Goal: Task Accomplishment & Management: Manage account settings

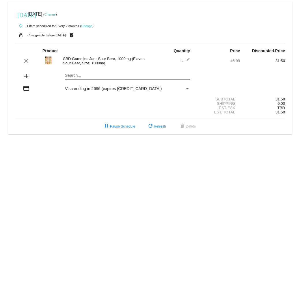
click at [56, 16] on link "Change" at bounding box center [49, 14] width 11 height 3
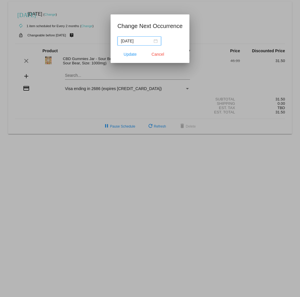
click at [146, 41] on input "[DATE]" at bounding box center [136, 41] width 31 height 6
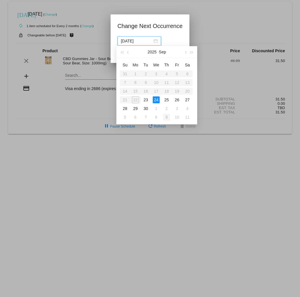
click at [167, 43] on div "9" at bounding box center [166, 117] width 7 height 7
type input "[DATE]"
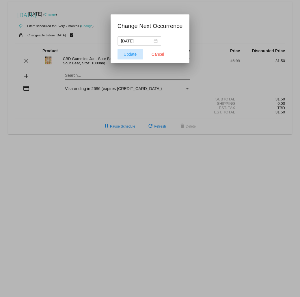
click at [131, 43] on button "Update" at bounding box center [129, 54] width 25 height 10
